Goal: Communication & Community: Share content

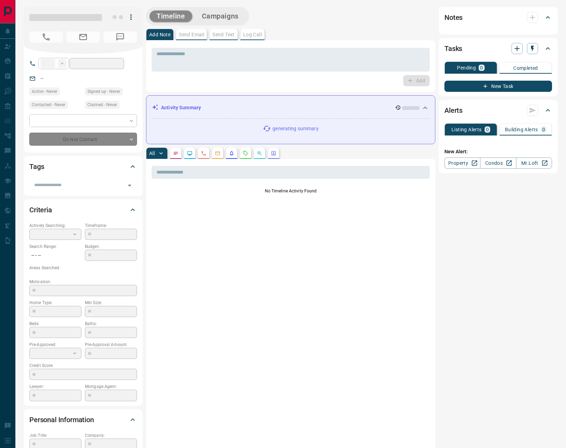
type input "**"
type input "**********"
type input "*"
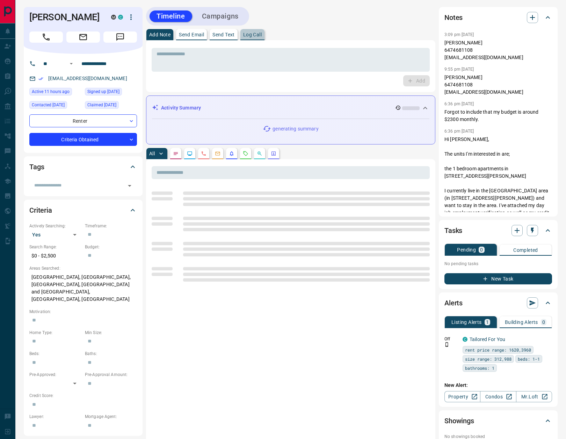
click at [257, 33] on p "Log Call" at bounding box center [252, 34] width 19 height 5
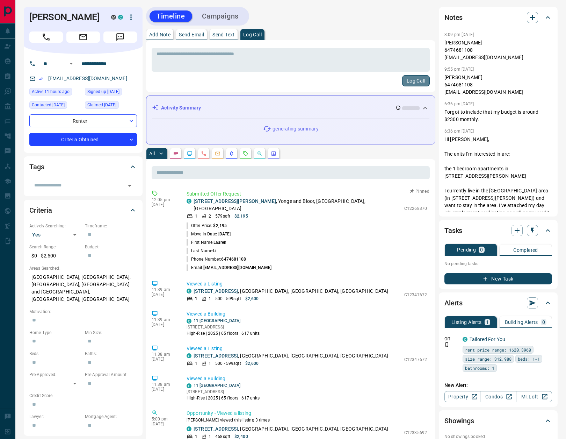
click at [410, 78] on button "Log Call" at bounding box center [416, 80] width 28 height 11
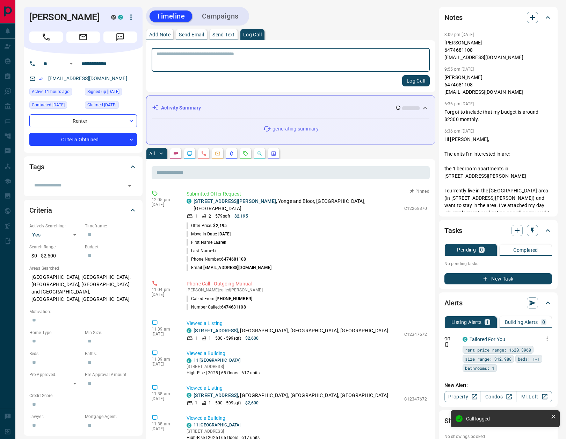
click at [546, 338] on icon "button" at bounding box center [547, 338] width 6 height 6
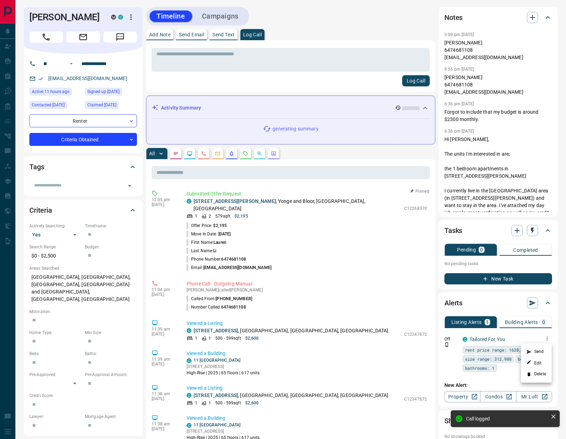
click at [534, 374] on li "Delete" at bounding box center [536, 373] width 31 height 11
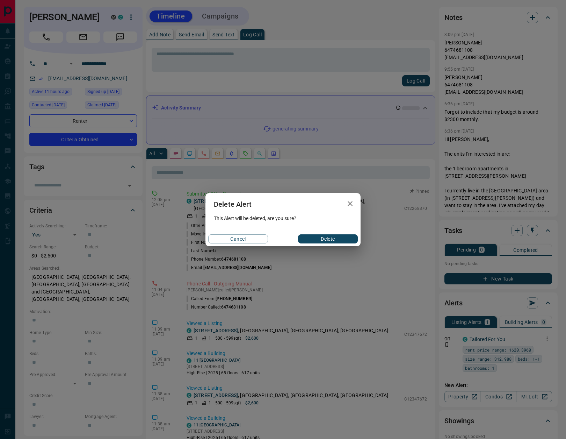
click at [315, 238] on button "Delete" at bounding box center [328, 238] width 60 height 9
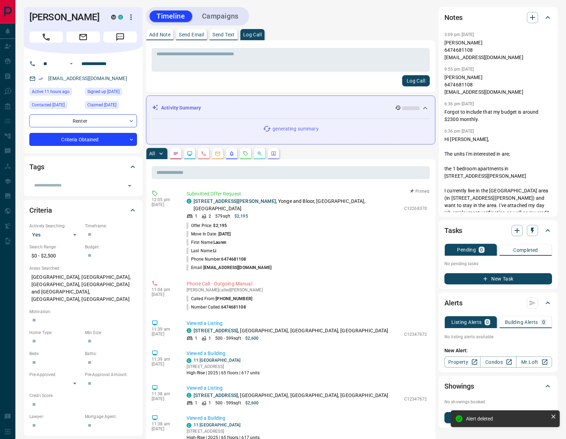
click at [69, 137] on body "**********" at bounding box center [283, 380] width 566 height 761
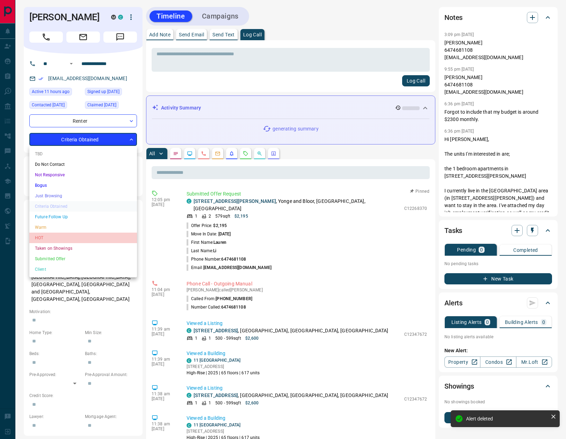
click at [48, 234] on li "HOT" at bounding box center [83, 237] width 108 height 10
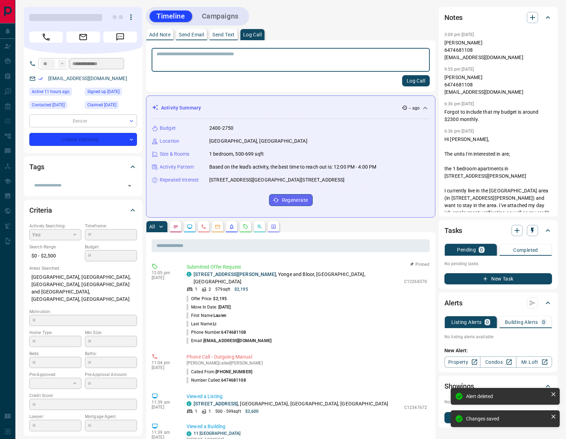
type input "*"
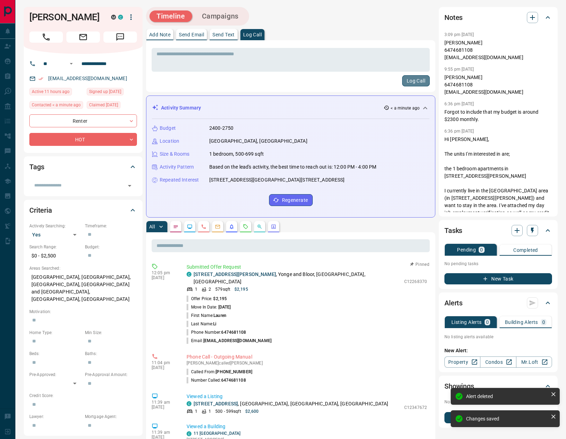
click at [414, 80] on button "Log Call" at bounding box center [416, 80] width 28 height 11
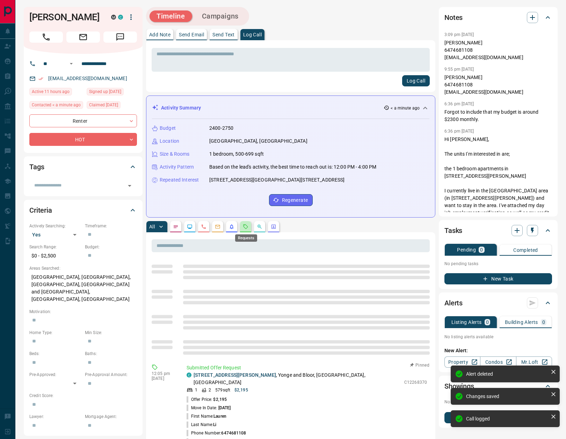
click at [246, 226] on icon "Requests" at bounding box center [246, 227] width 6 height 6
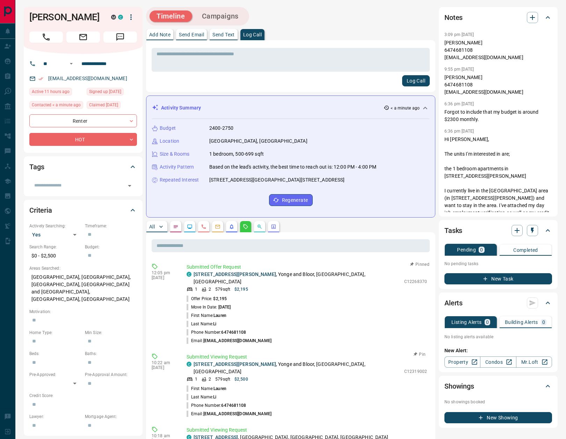
click at [419, 351] on button "Pin" at bounding box center [420, 354] width 20 height 6
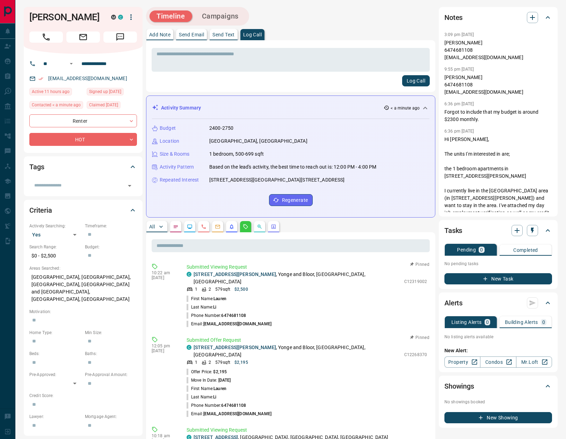
scroll to position [101, 0]
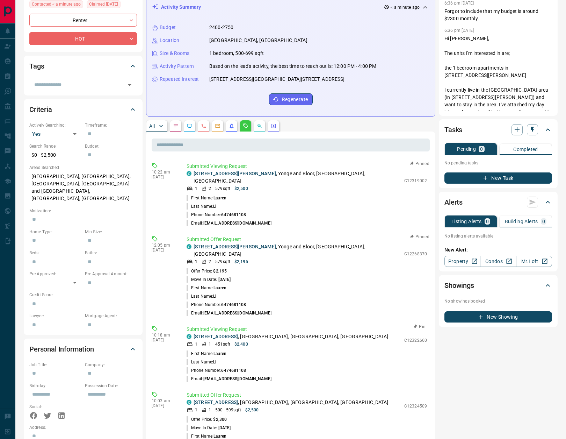
click at [422, 323] on button "Pin" at bounding box center [420, 326] width 20 height 6
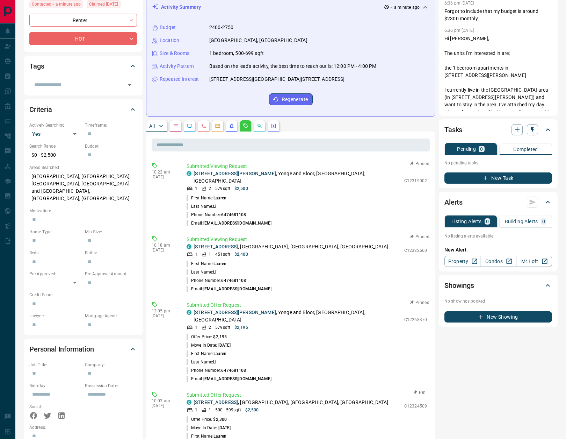
click at [419, 389] on button "Pin" at bounding box center [420, 392] width 20 height 6
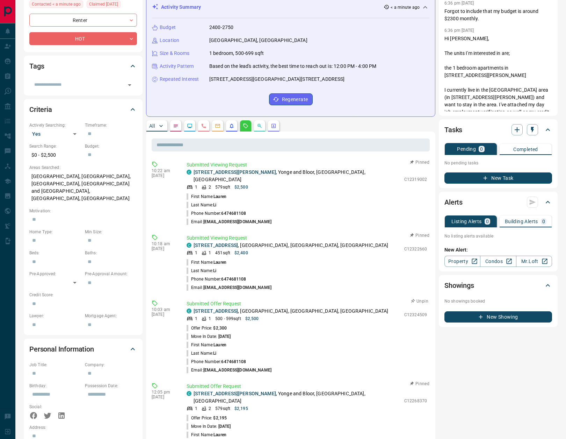
click at [418, 298] on button "Unpin" at bounding box center [420, 301] width 20 height 6
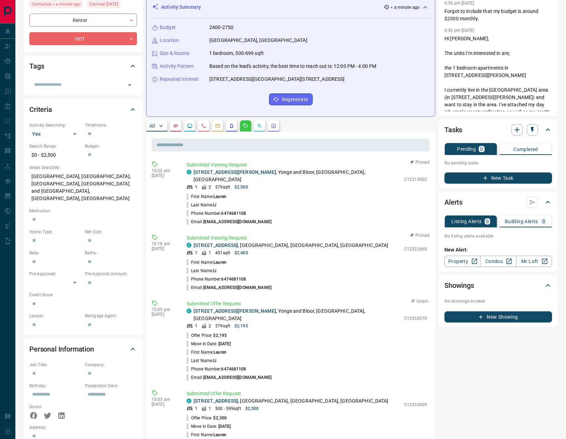
drag, startPoint x: 420, startPoint y: 294, endPoint x: 419, endPoint y: 319, distance: 24.8
click at [420, 298] on button "Unpin" at bounding box center [420, 301] width 20 height 6
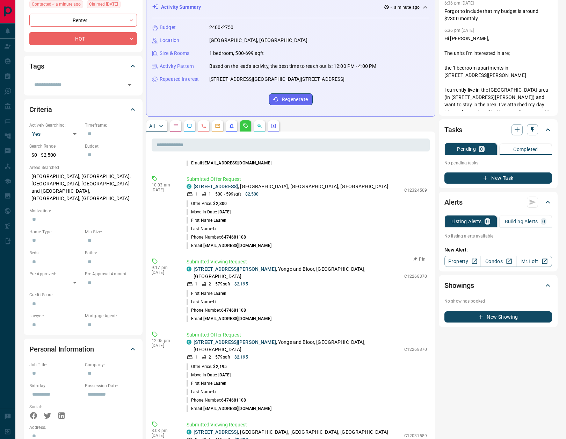
click at [420, 256] on button "Pin" at bounding box center [420, 259] width 20 height 6
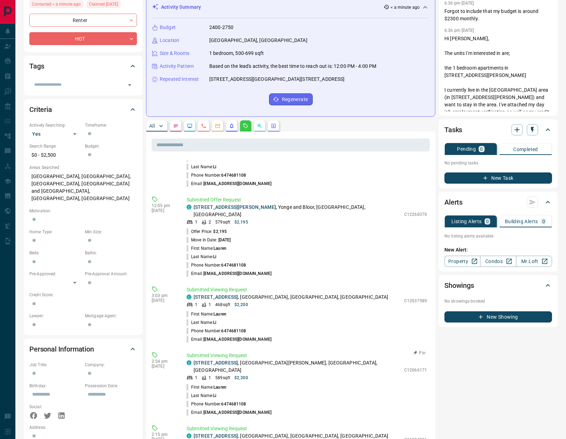
scroll to position [281, 0]
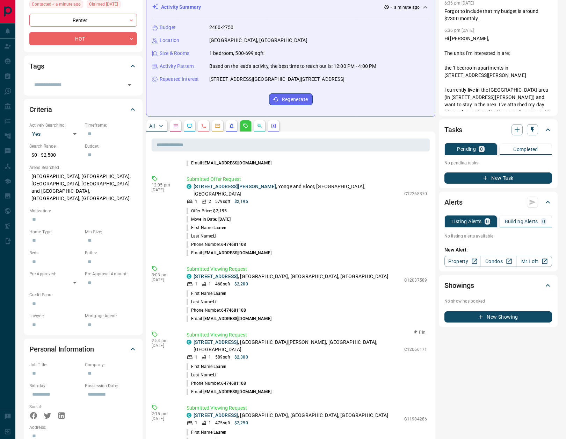
click at [419, 329] on button "Pin" at bounding box center [420, 332] width 20 height 6
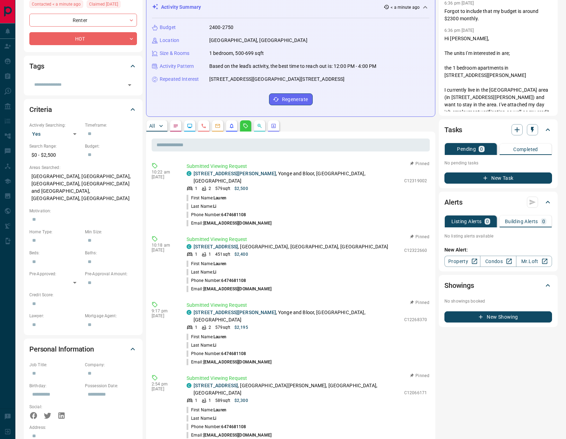
scroll to position [0, 0]
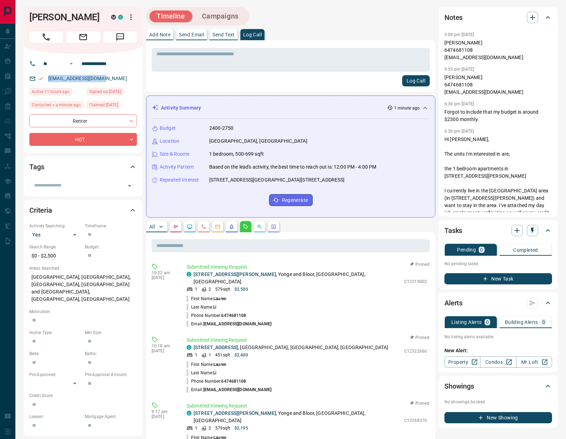
click at [227, 34] on p "Send Text" at bounding box center [223, 34] width 22 height 5
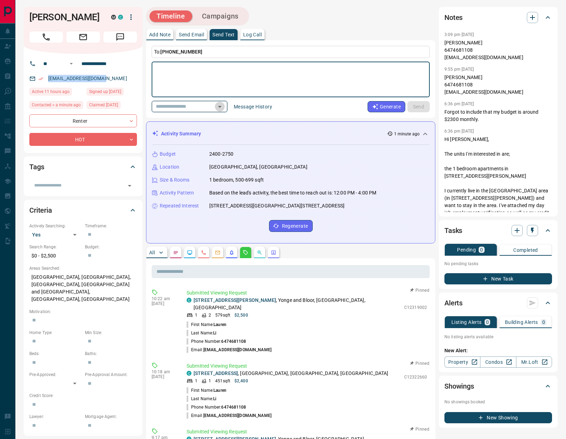
drag, startPoint x: 224, startPoint y: 105, endPoint x: 219, endPoint y: 111, distance: 7.3
click at [224, 105] on icon "Open" at bounding box center [220, 106] width 8 height 8
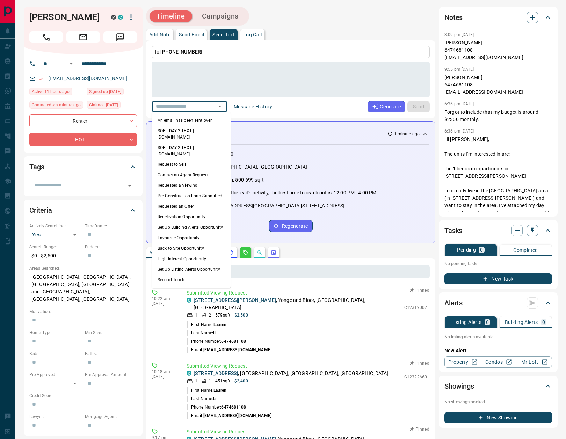
drag, startPoint x: 201, startPoint y: 119, endPoint x: 307, endPoint y: 113, distance: 106.1
click at [202, 119] on li "An email has been sent over" at bounding box center [191, 120] width 79 height 10
type textarea "**********"
type input "**********"
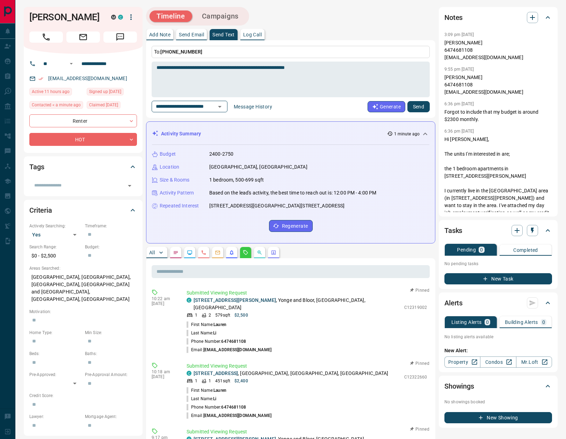
click at [414, 108] on button "Send" at bounding box center [419, 106] width 22 height 11
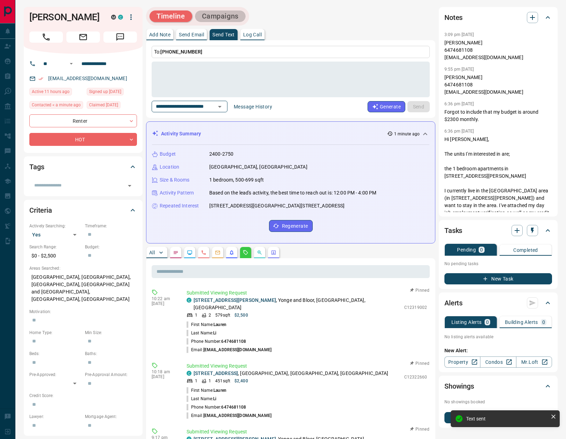
click at [220, 17] on button "Campaigns" at bounding box center [220, 16] width 51 height 12
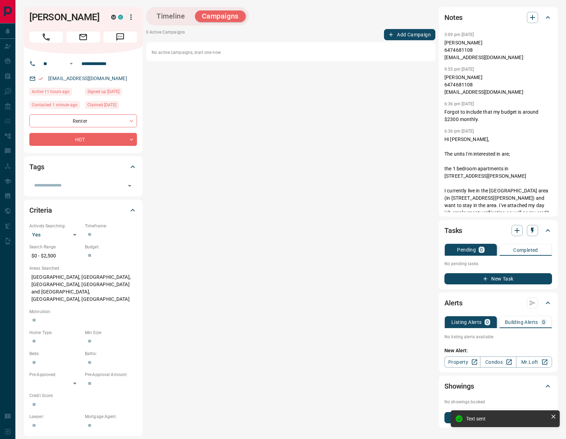
click at [418, 35] on button "Add Campaign" at bounding box center [409, 34] width 51 height 11
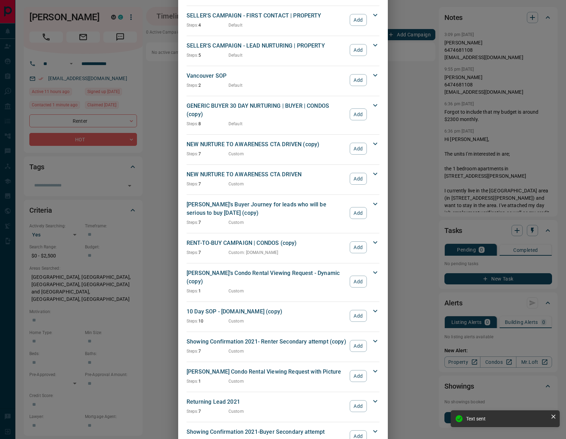
scroll to position [744, 0]
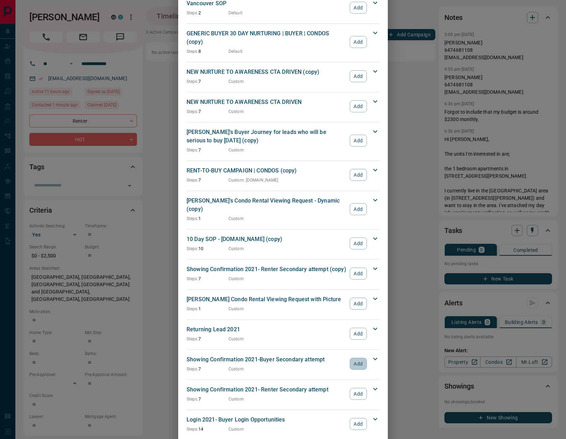
click at [359, 358] on button "Add" at bounding box center [358, 364] width 17 height 12
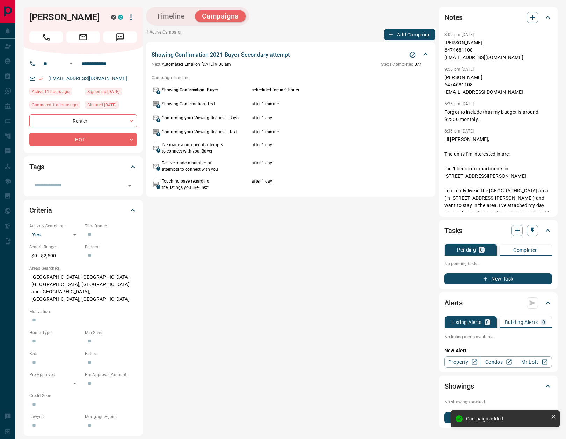
click at [411, 35] on button "Add Campaign" at bounding box center [409, 34] width 51 height 11
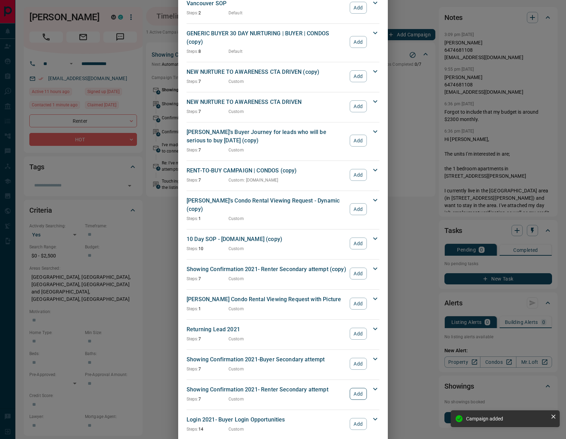
click at [356, 388] on button "Add" at bounding box center [358, 394] width 17 height 12
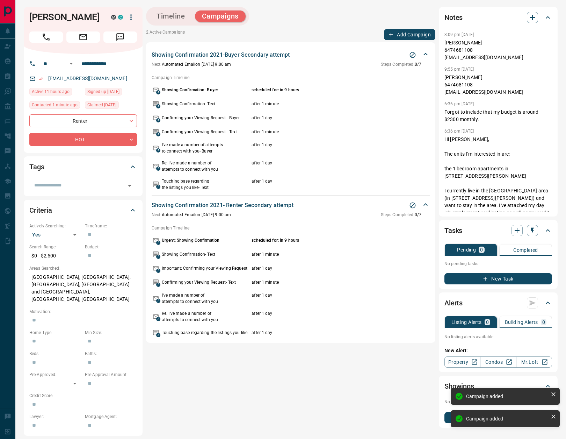
click at [411, 35] on button "Add Campaign" at bounding box center [409, 34] width 51 height 11
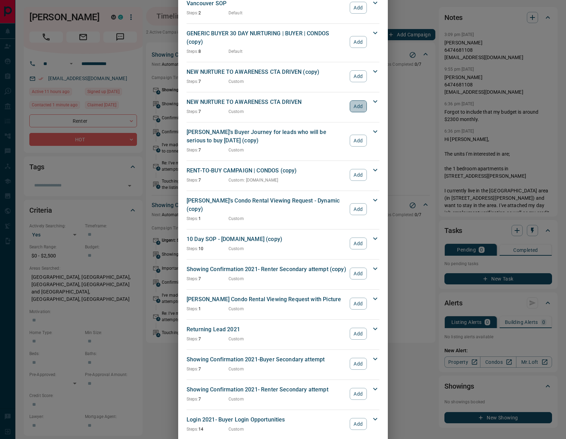
click at [357, 100] on button "Add" at bounding box center [358, 106] width 17 height 12
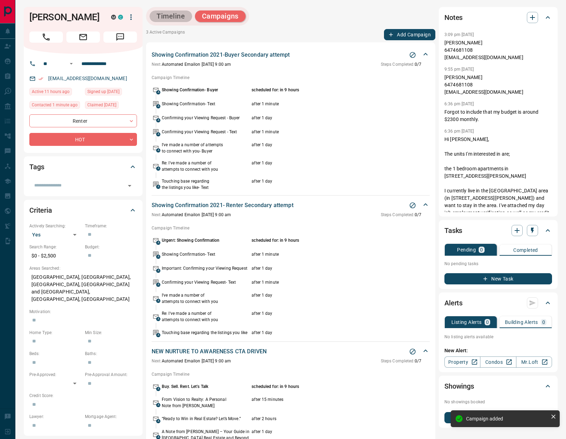
click at [181, 15] on button "Timeline" at bounding box center [171, 16] width 43 height 12
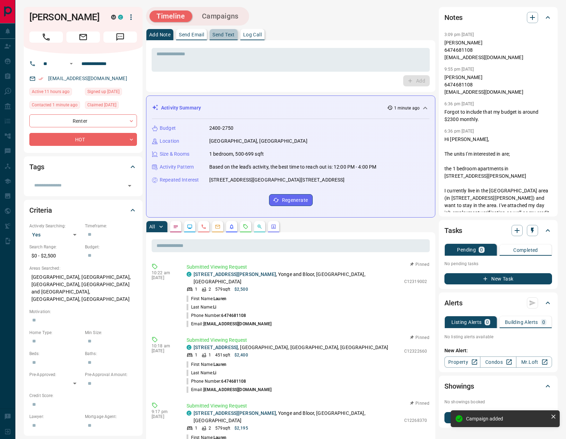
click at [231, 37] on button "Send Text" at bounding box center [224, 34] width 28 height 11
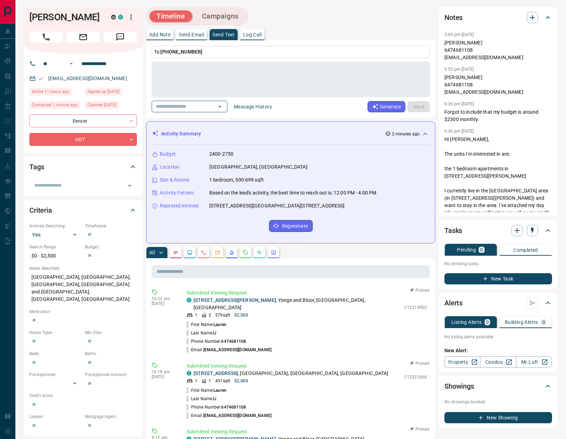
click at [239, 12] on div "Timeline Campaigns" at bounding box center [197, 16] width 99 height 14
click at [237, 17] on button "Campaigns" at bounding box center [220, 16] width 51 height 12
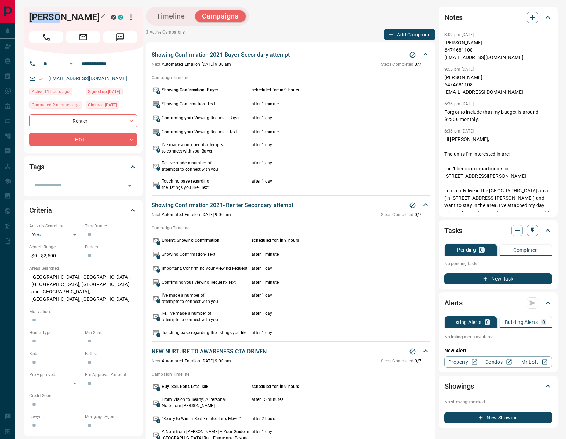
drag, startPoint x: 30, startPoint y: 20, endPoint x: 52, endPoint y: 18, distance: 21.7
click at [57, 18] on h1 "[PERSON_NAME]" at bounding box center [64, 17] width 71 height 11
copy h1 "Lauren"
